Goal: Task Accomplishment & Management: Use online tool/utility

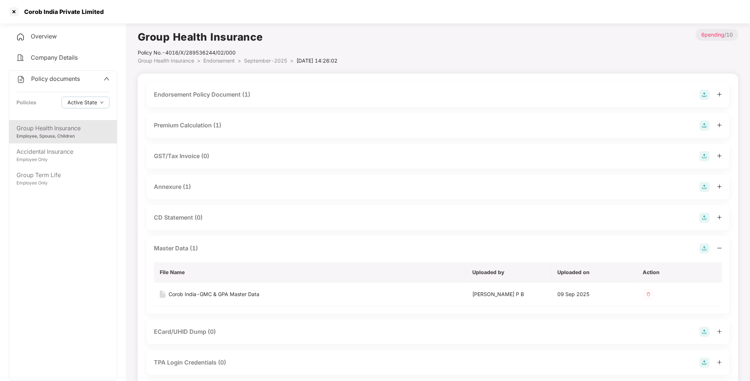
click at [7, 13] on div "Corob India Private Limited" at bounding box center [375, 11] width 750 height 23
click at [9, 12] on div at bounding box center [14, 12] width 12 height 12
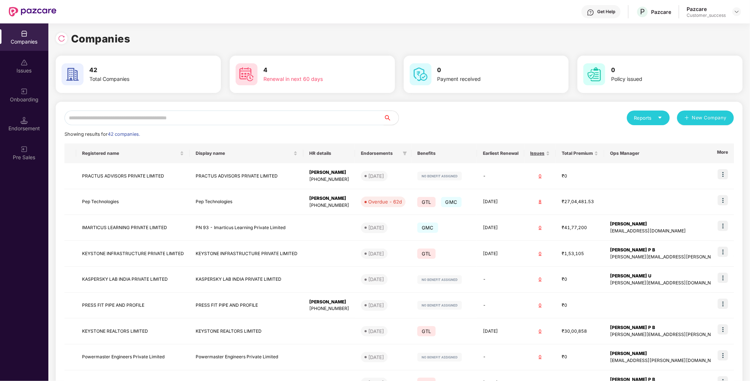
click at [23, 55] on div "Issues" at bounding box center [24, 65] width 48 height 27
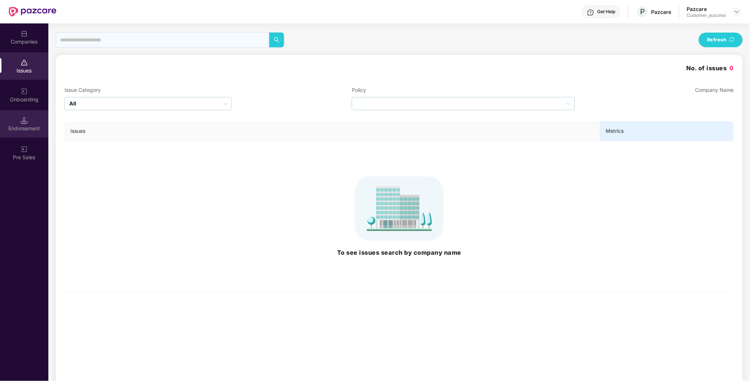
click at [29, 117] on div "Endorsement" at bounding box center [24, 123] width 48 height 27
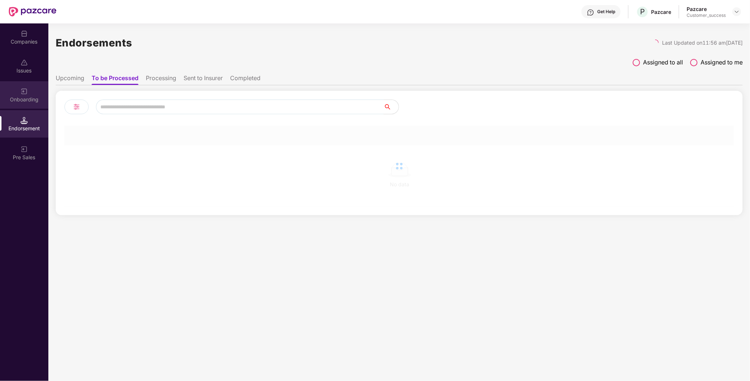
click at [25, 97] on div "Onboarding" at bounding box center [24, 99] width 48 height 7
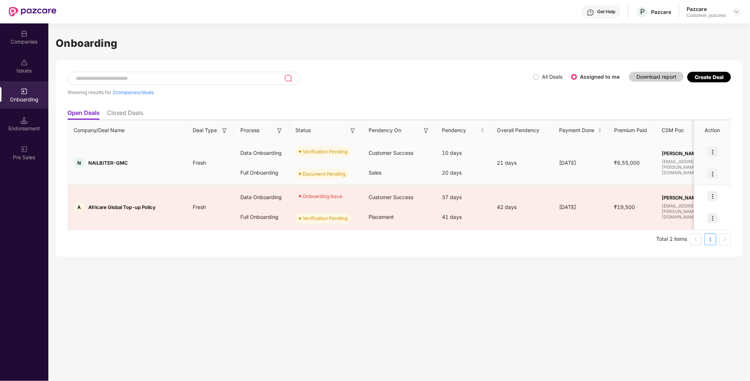
click at [714, 151] on img at bounding box center [712, 152] width 10 height 10
click at [697, 188] on span "Verify Document" at bounding box center [681, 186] width 55 height 8
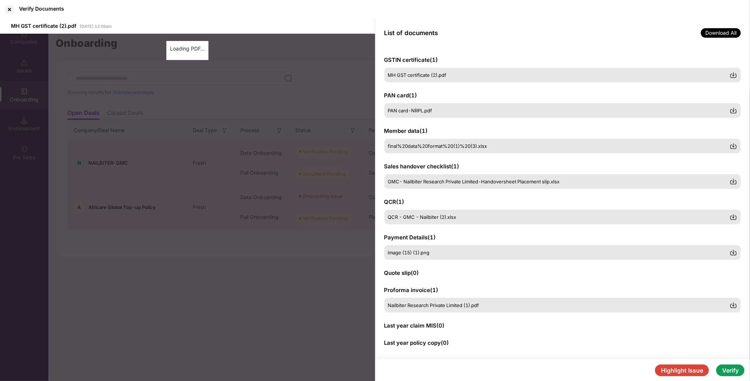
click at [738, 369] on button "Verify" at bounding box center [730, 371] width 28 height 12
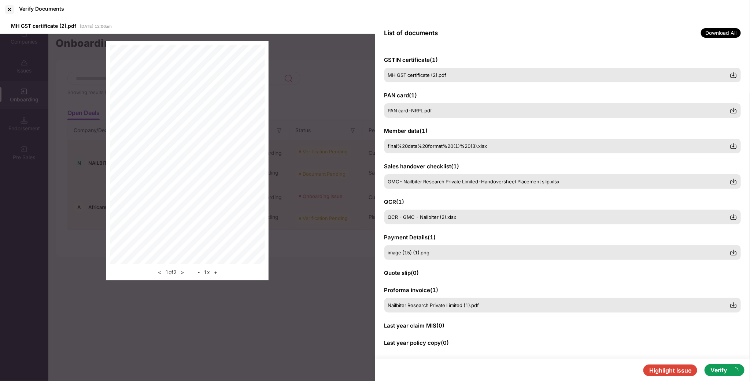
click at [728, 367] on button "Verify" at bounding box center [724, 370] width 40 height 12
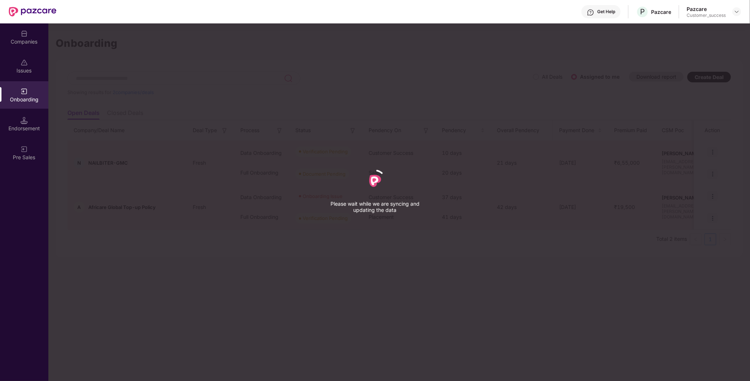
click at [505, 320] on div "Please wait while we are syncing and updating the data" at bounding box center [375, 190] width 750 height 381
click at [413, 275] on div "Please wait while we are syncing and updating the data" at bounding box center [375, 190] width 750 height 381
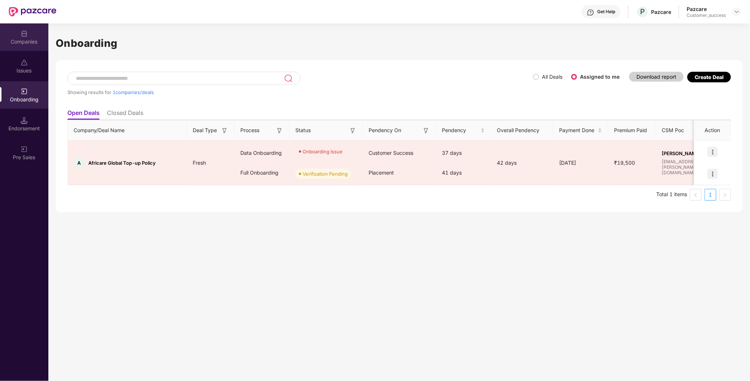
click at [22, 35] on img at bounding box center [24, 33] width 7 height 7
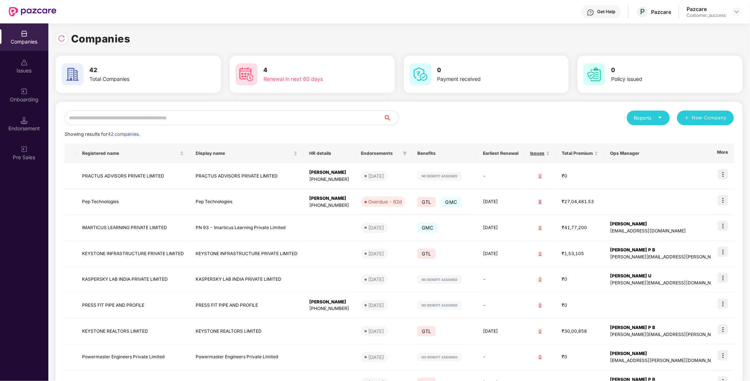
click at [185, 119] on input "text" at bounding box center [223, 118] width 319 height 15
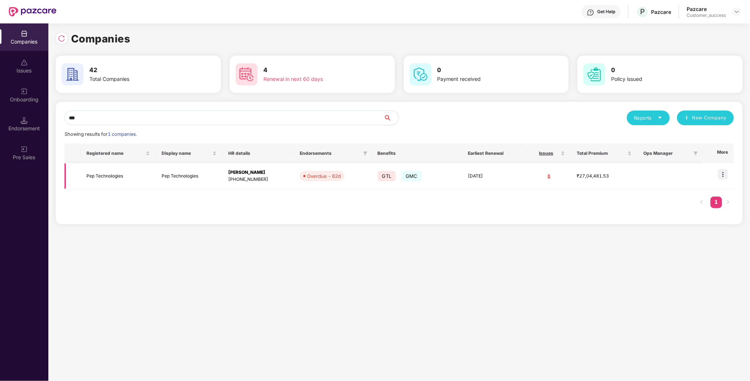
type input "***"
click at [726, 173] on img at bounding box center [722, 174] width 10 height 10
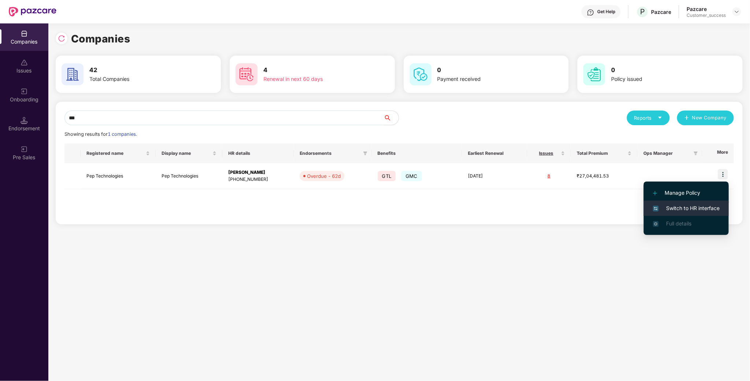
click at [701, 210] on span "Switch to HR interface" at bounding box center [686, 208] width 67 height 8
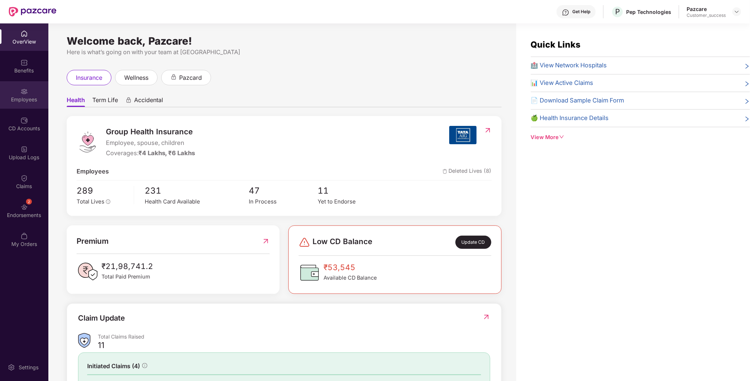
click at [15, 99] on div "Employees" at bounding box center [24, 99] width 48 height 7
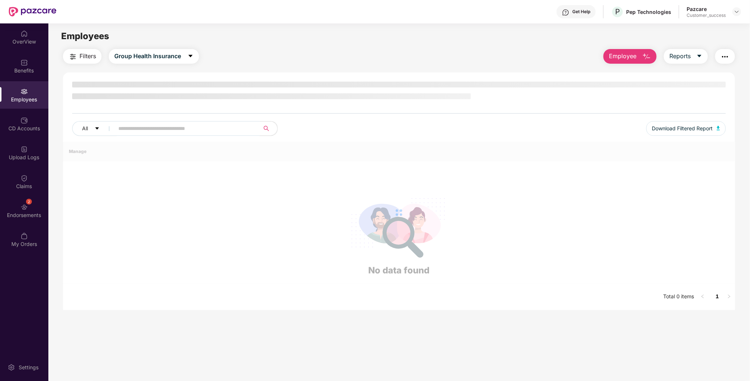
click at [142, 127] on input "text" at bounding box center [183, 128] width 131 height 11
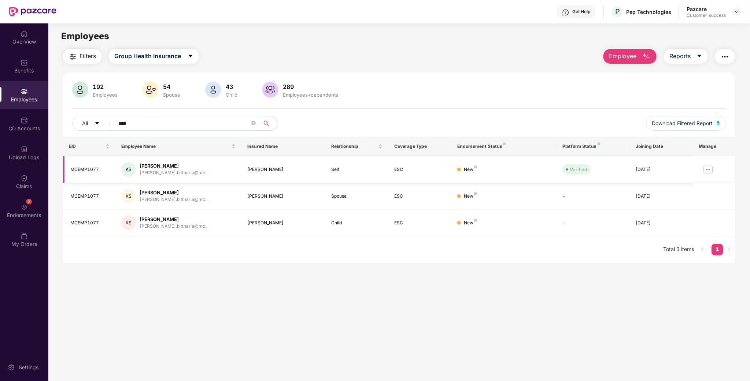
type input "****"
click at [711, 174] on img at bounding box center [708, 170] width 12 height 12
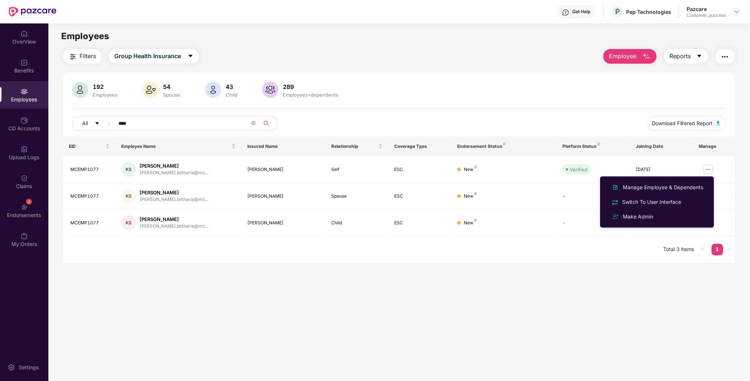
click at [740, 7] on div at bounding box center [736, 11] width 9 height 9
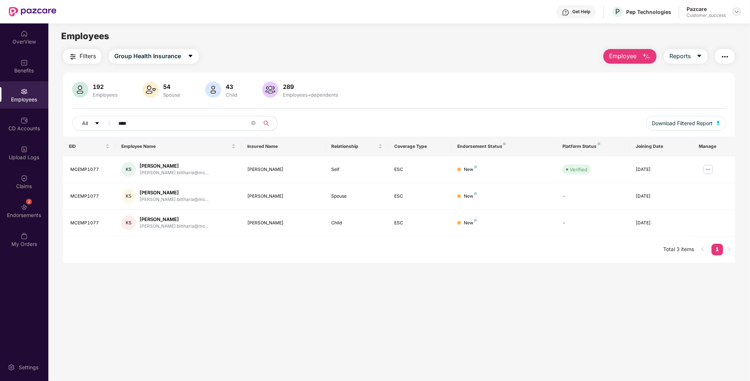
click at [738, 9] on img at bounding box center [736, 12] width 6 height 6
click at [719, 23] on div "Switch to partner view" at bounding box center [702, 29] width 95 height 14
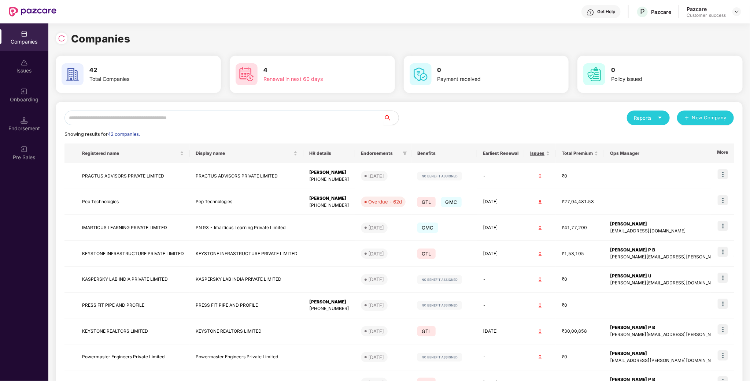
click at [193, 120] on input "text" at bounding box center [223, 118] width 319 height 15
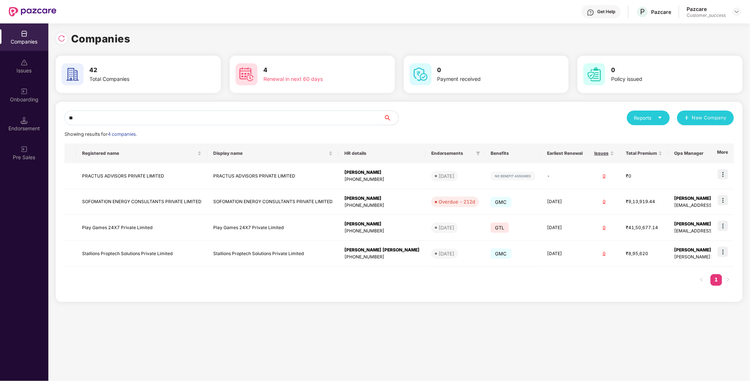
type input "*"
